Goal: Transaction & Acquisition: Purchase product/service

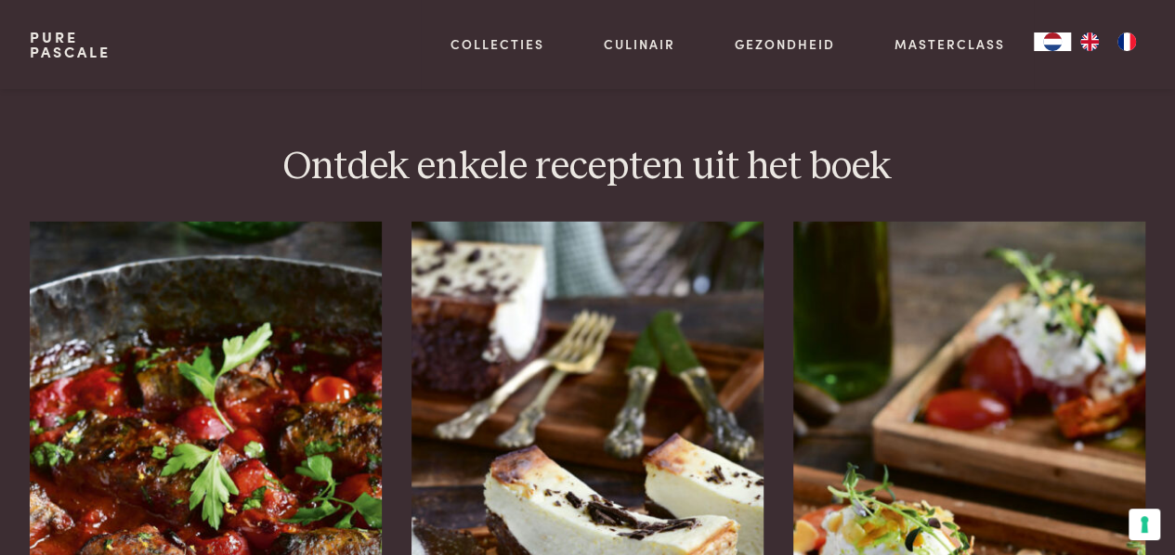
scroll to position [2388, 0]
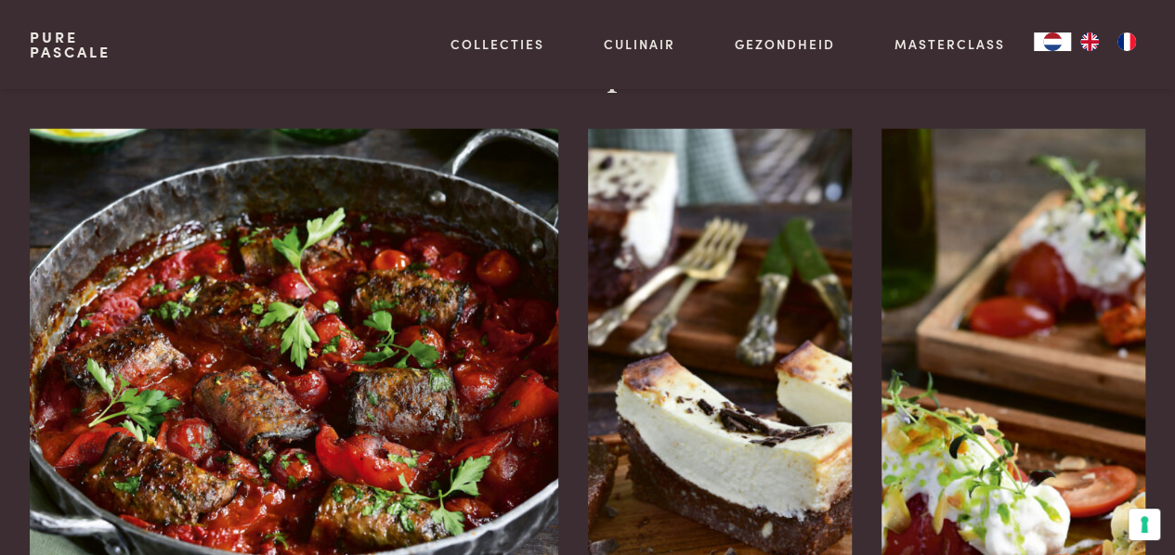
click at [228, 371] on img at bounding box center [294, 346] width 528 height 434
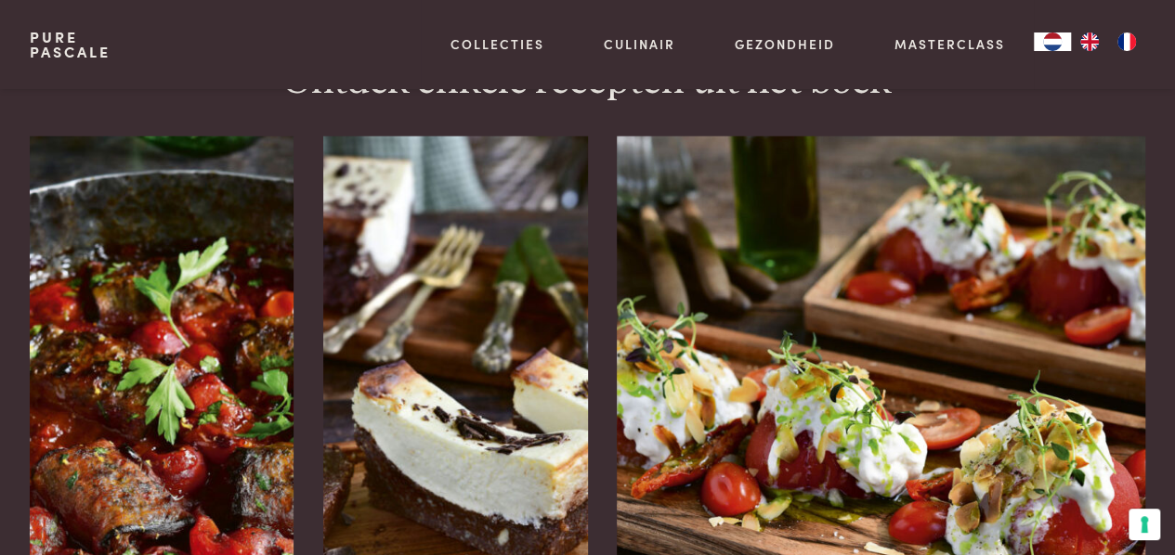
click at [991, 423] on img at bounding box center [881, 361] width 528 height 449
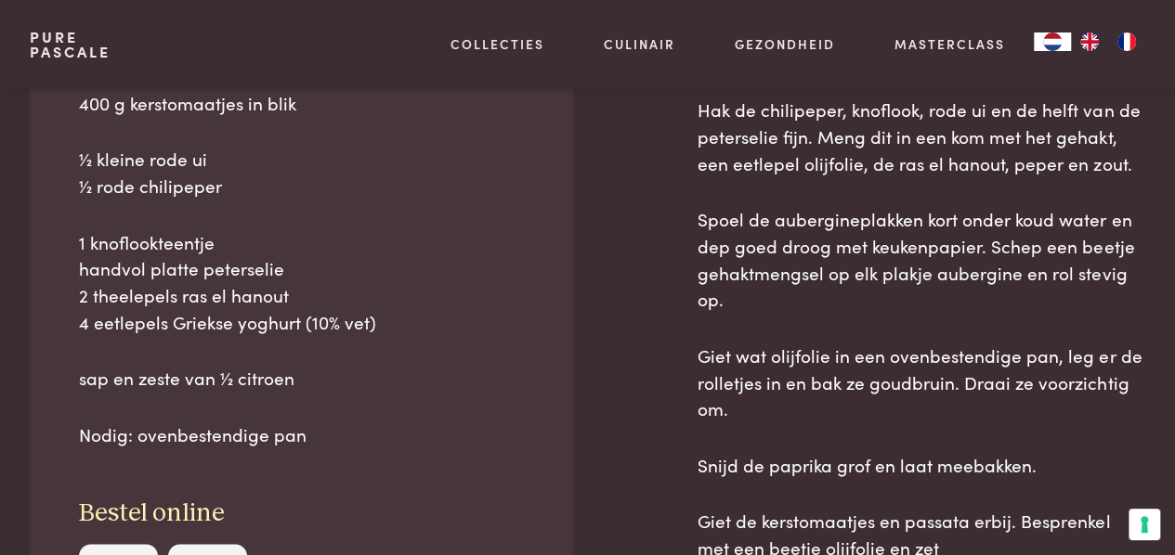
scroll to position [1114, 0]
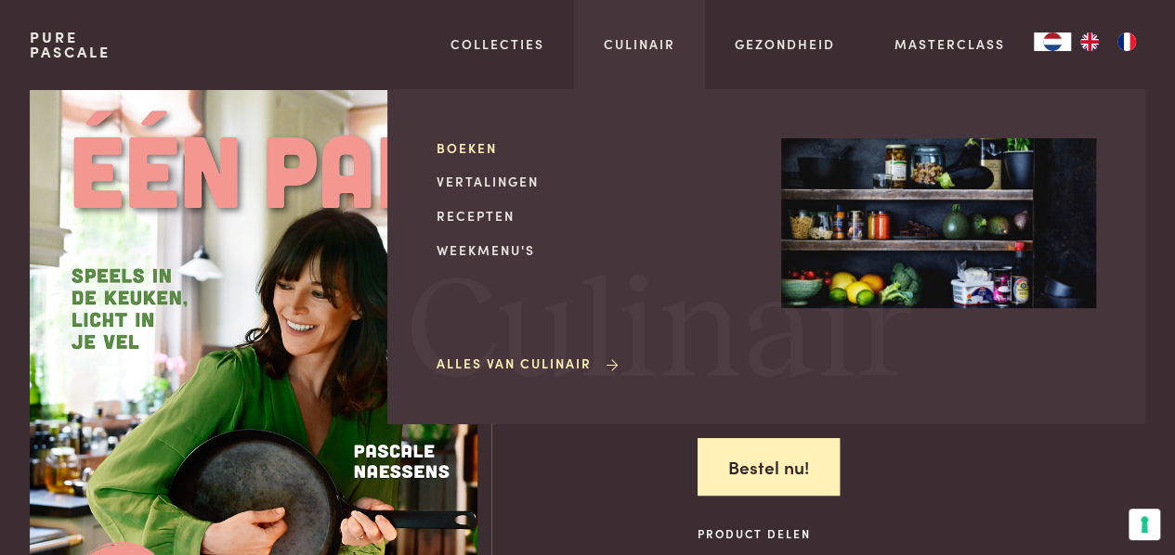
click at [472, 155] on link "Boeken" at bounding box center [593, 148] width 315 height 20
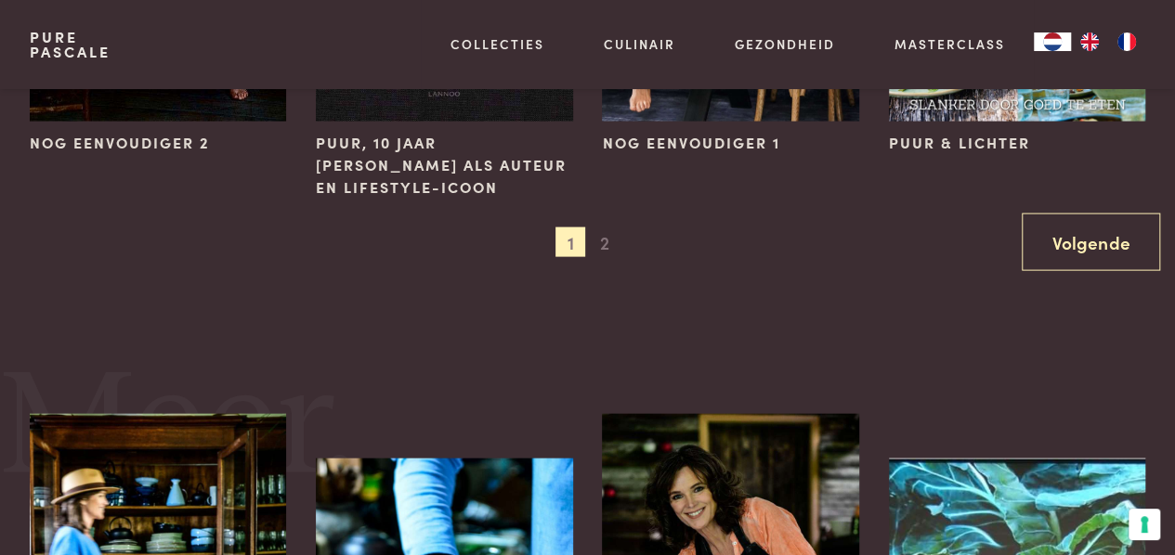
scroll to position [1932, 0]
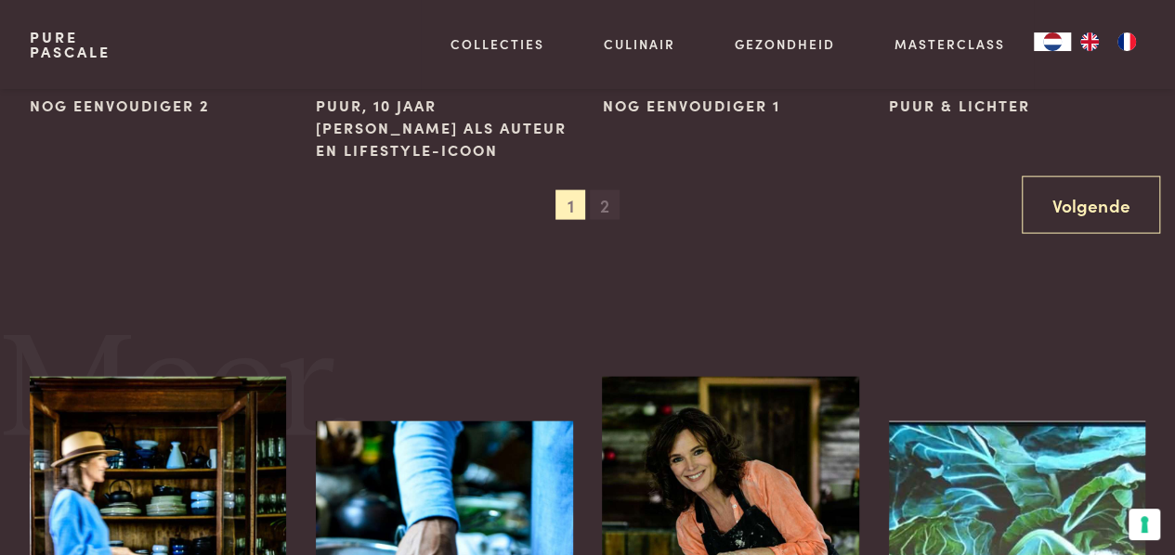
click at [614, 202] on span "2" at bounding box center [605, 205] width 30 height 30
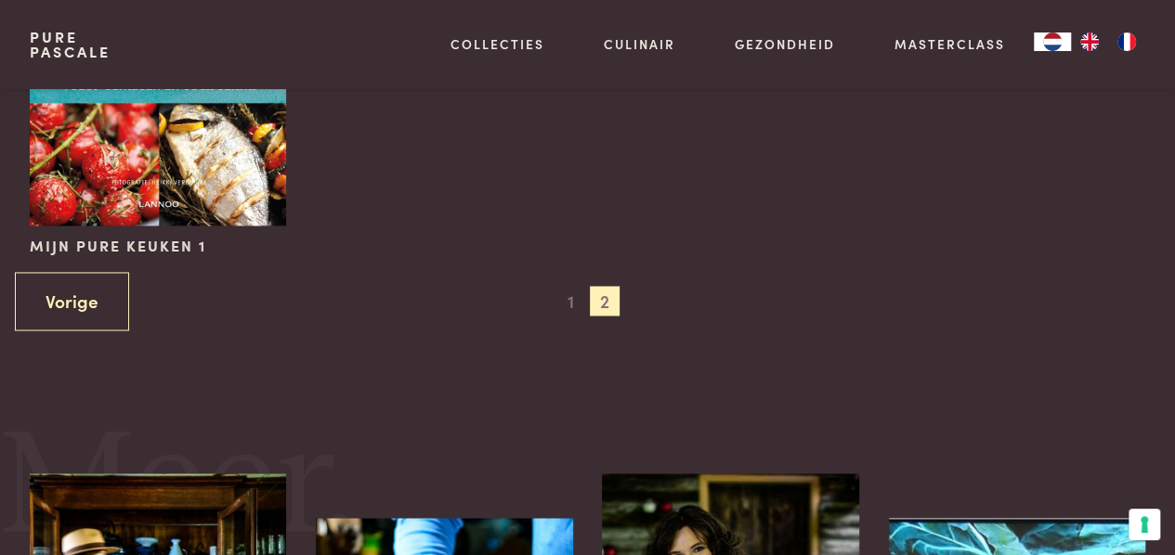
scroll to position [1412, 0]
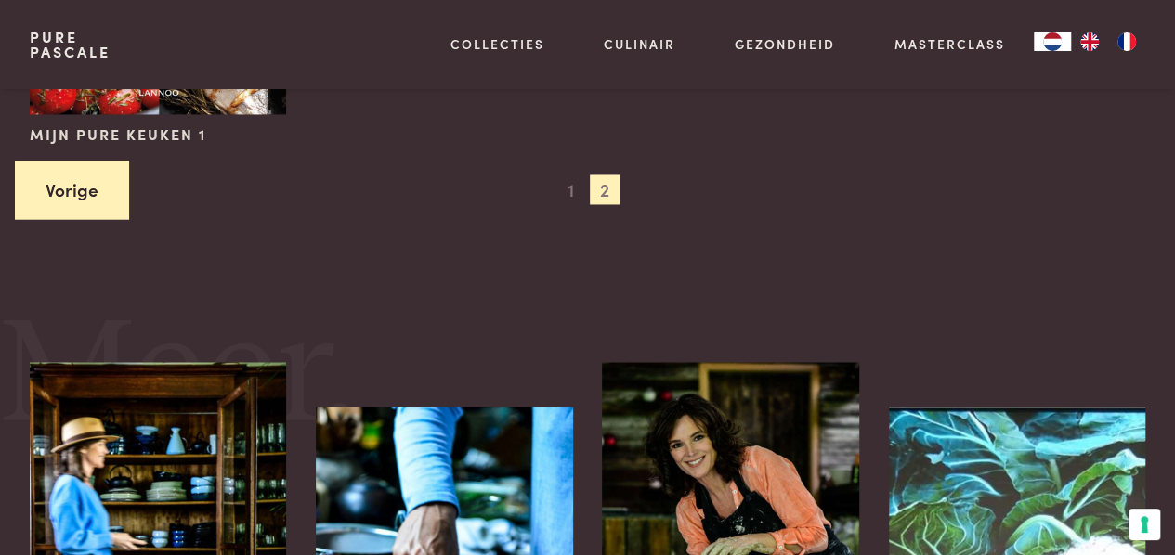
click at [85, 172] on link "Vorige" at bounding box center [72, 190] width 114 height 59
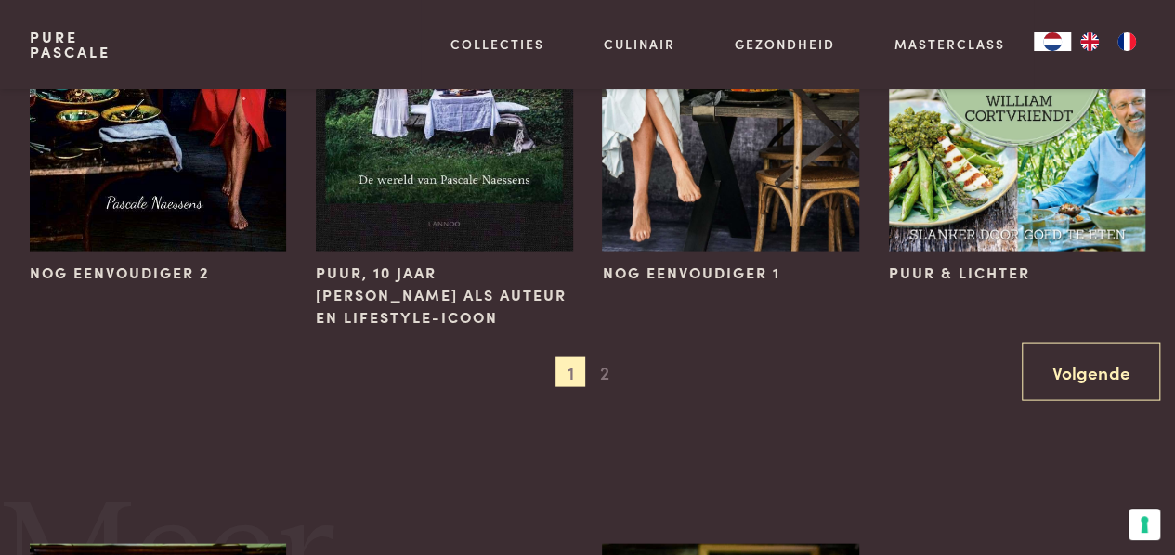
scroll to position [1783, 0]
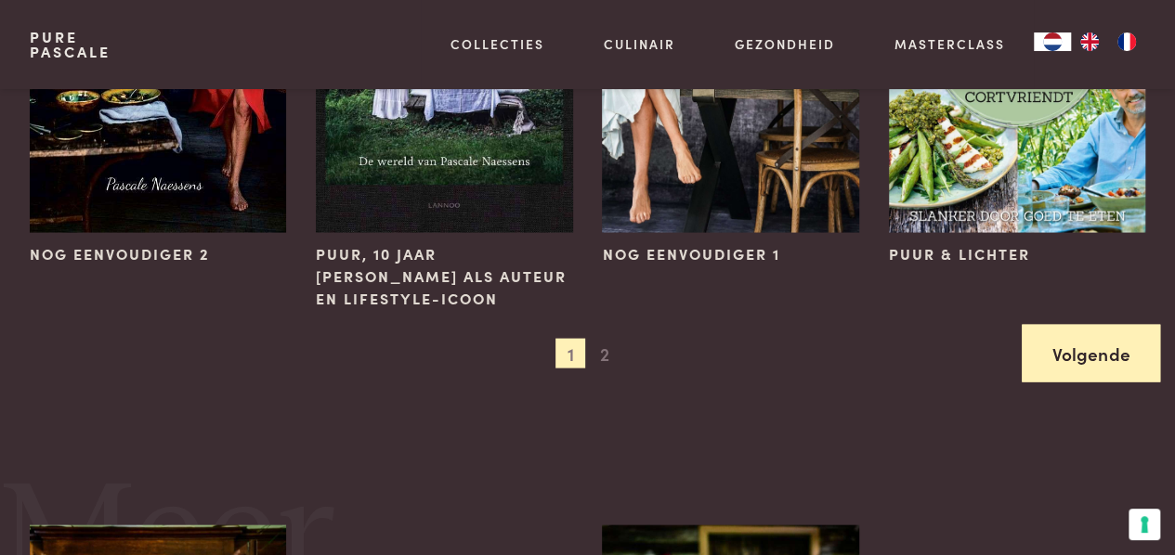
click at [1042, 352] on link "Volgende" at bounding box center [1090, 354] width 138 height 59
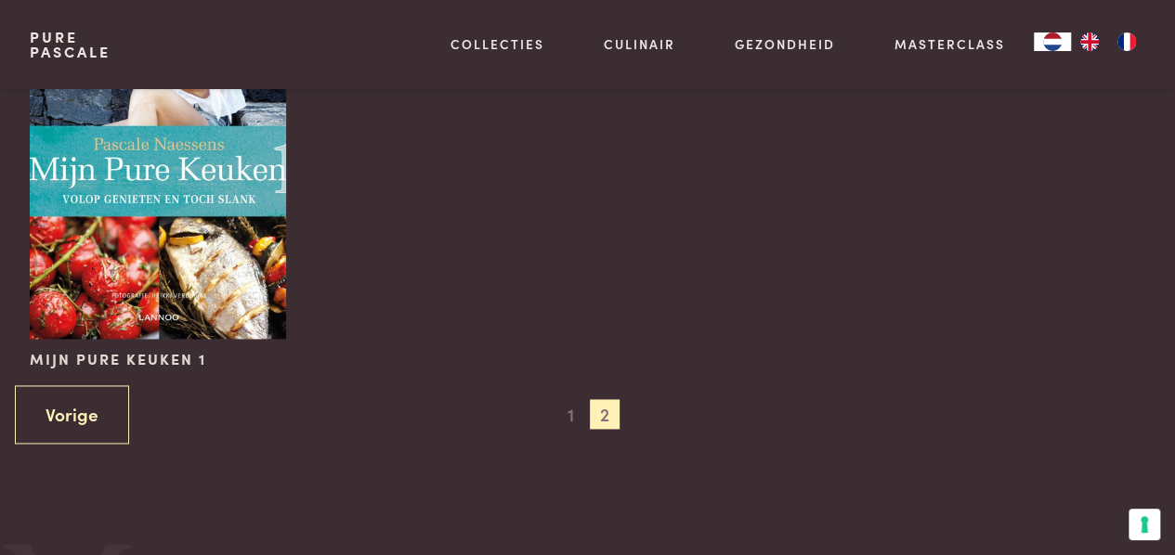
scroll to position [1189, 0]
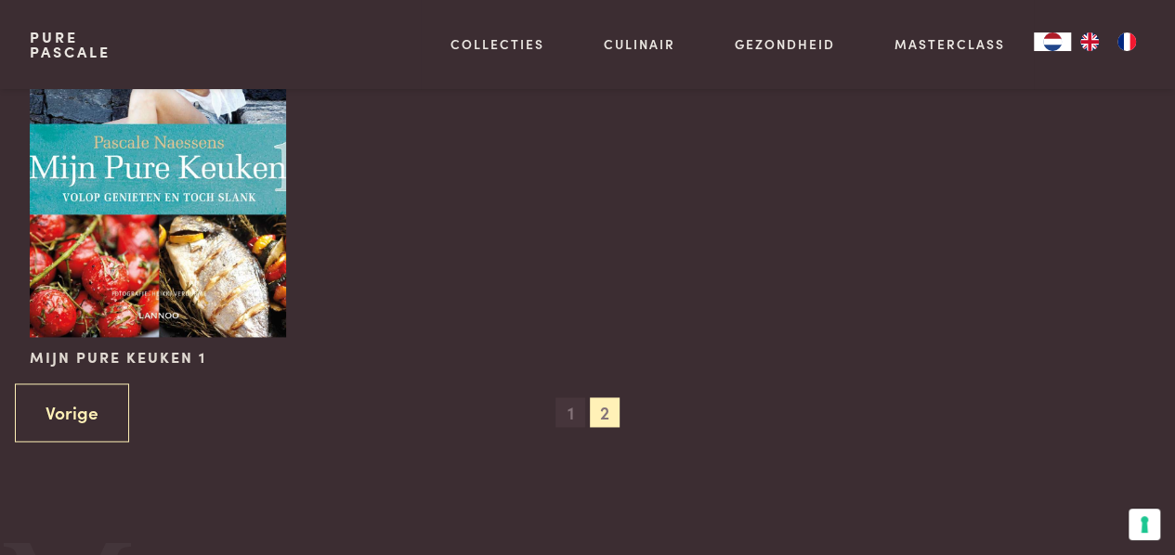
click at [565, 419] on span "1" at bounding box center [570, 412] width 30 height 30
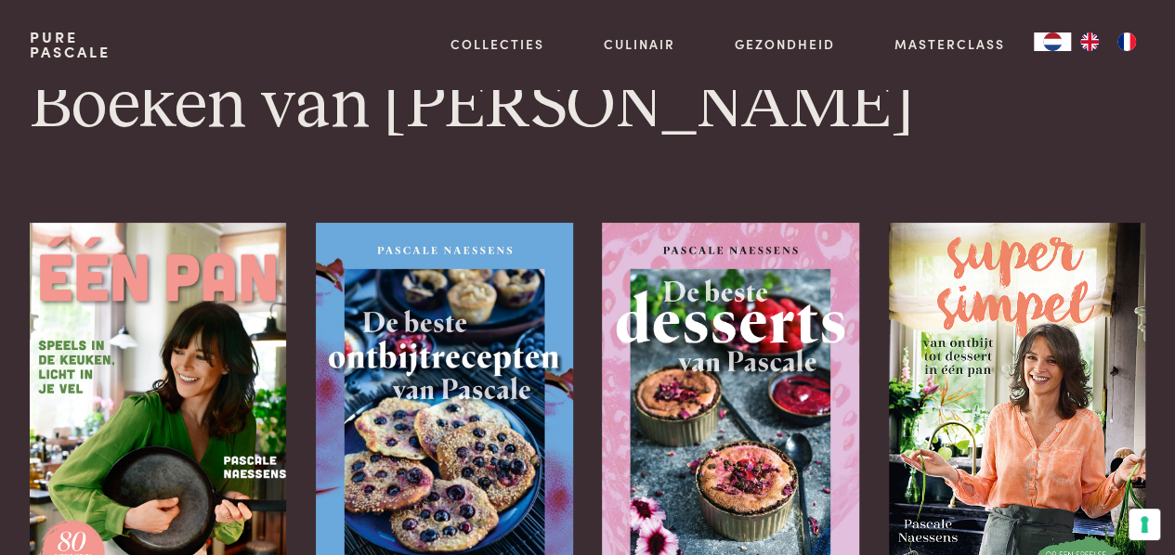
scroll to position [0, 0]
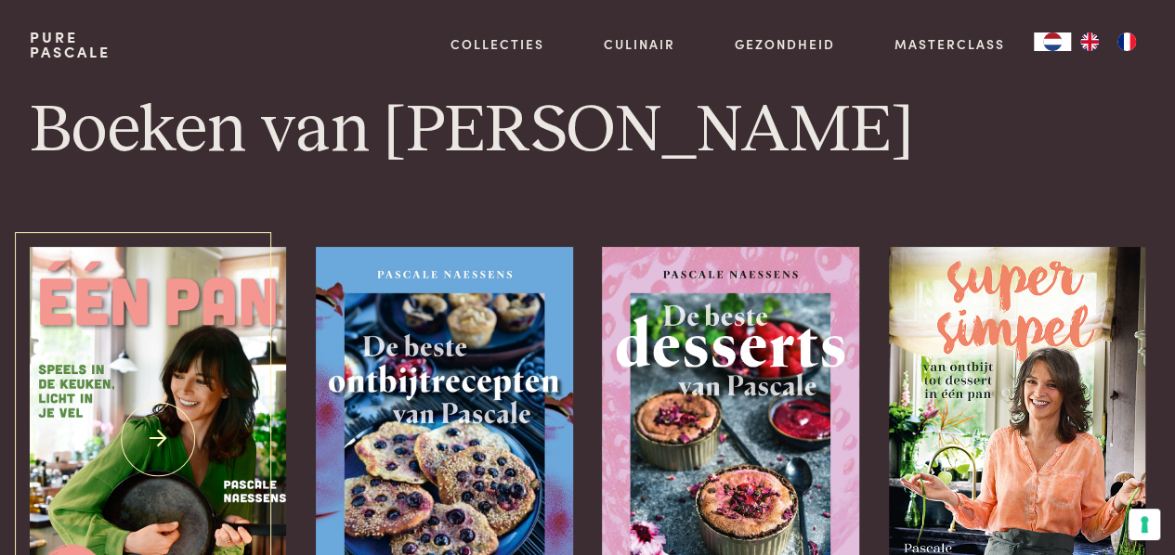
click at [149, 395] on img at bounding box center [158, 439] width 256 height 385
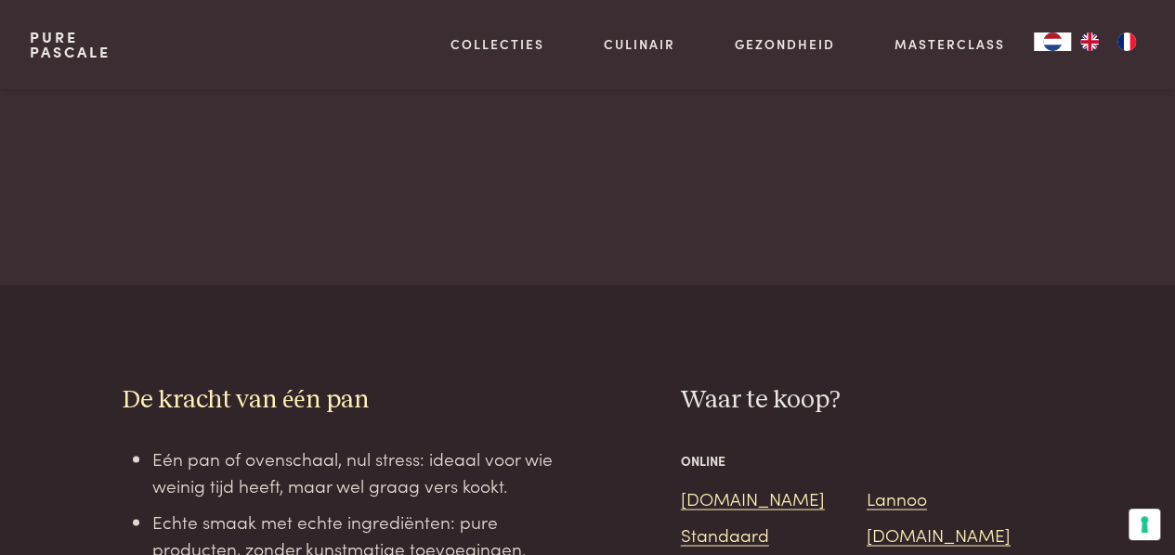
scroll to position [1449, 0]
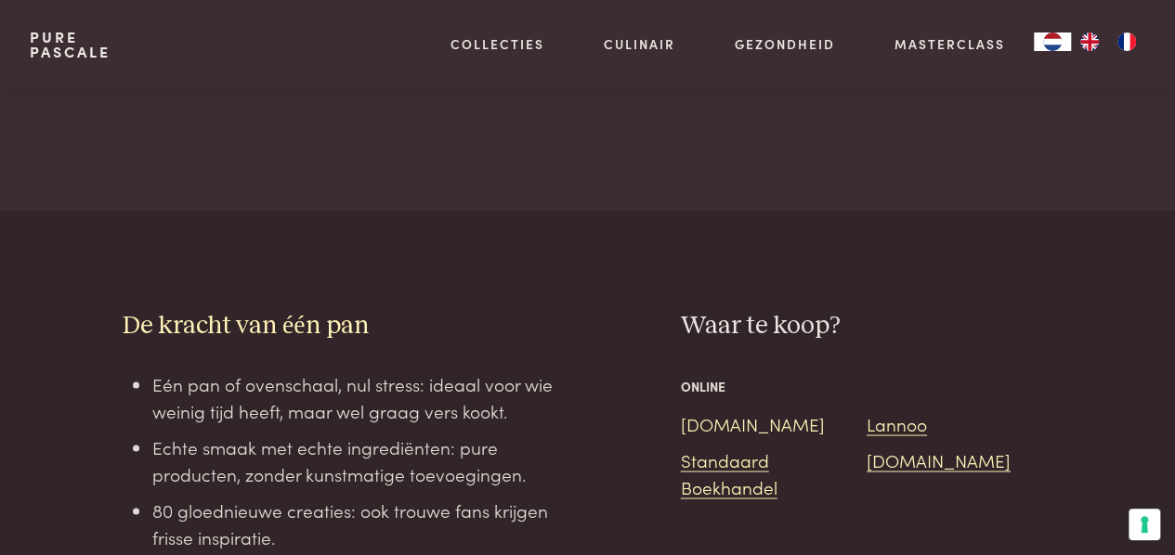
click at [732, 410] on link "[DOMAIN_NAME]" at bounding box center [753, 422] width 144 height 25
